Goal: Navigation & Orientation: Go to known website

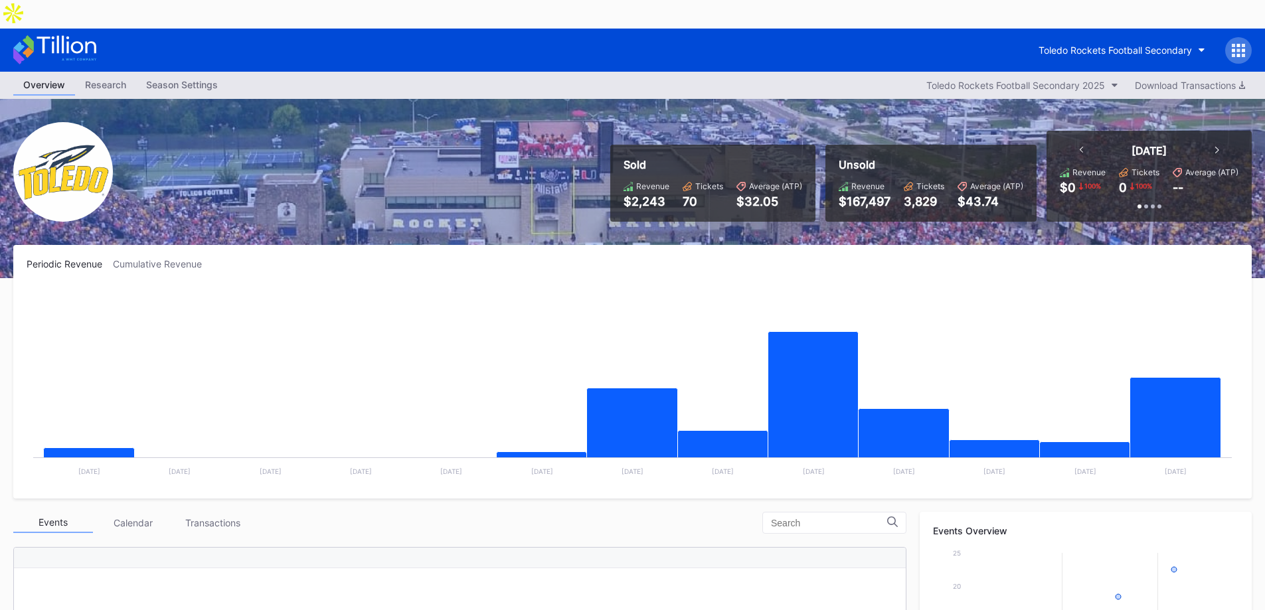
click at [566, 286] on rect "Chart title" at bounding box center [633, 385] width 1212 height 199
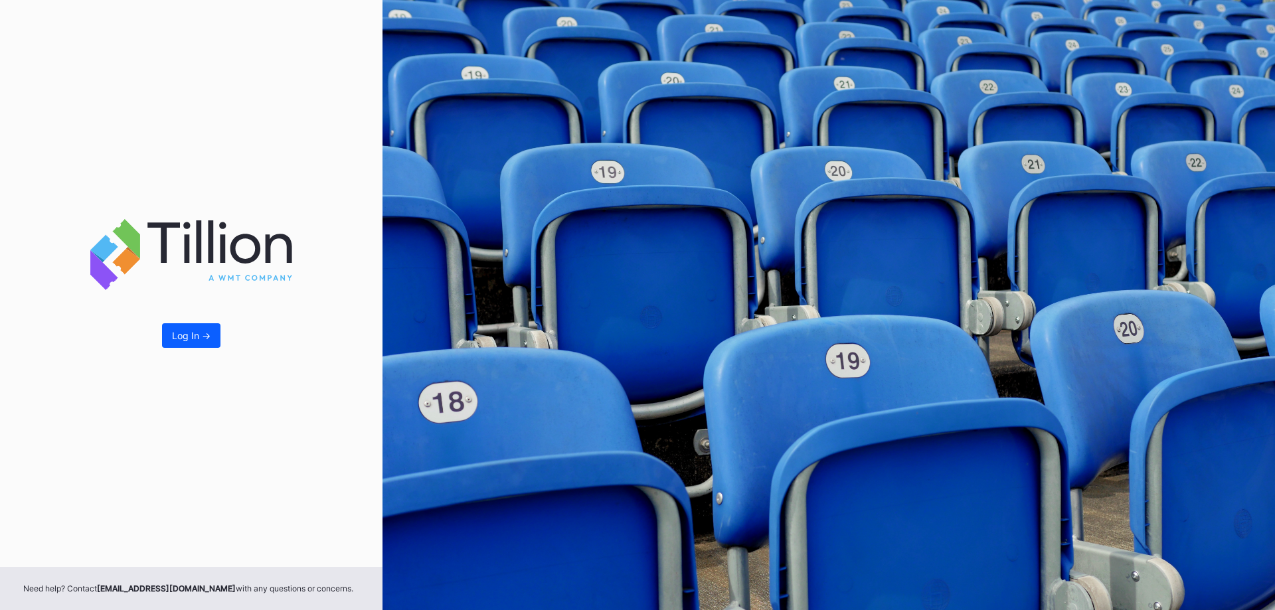
click at [179, 333] on div "Log In ->" at bounding box center [191, 335] width 39 height 11
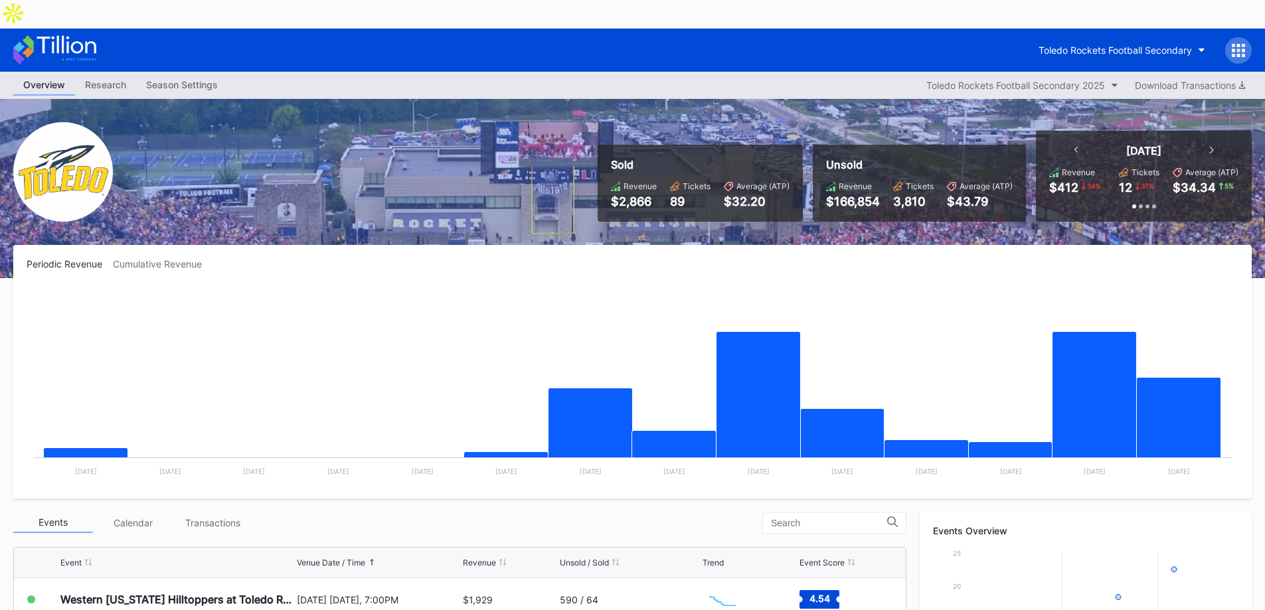
scroll to position [66, 0]
